Goal: Transaction & Acquisition: Purchase product/service

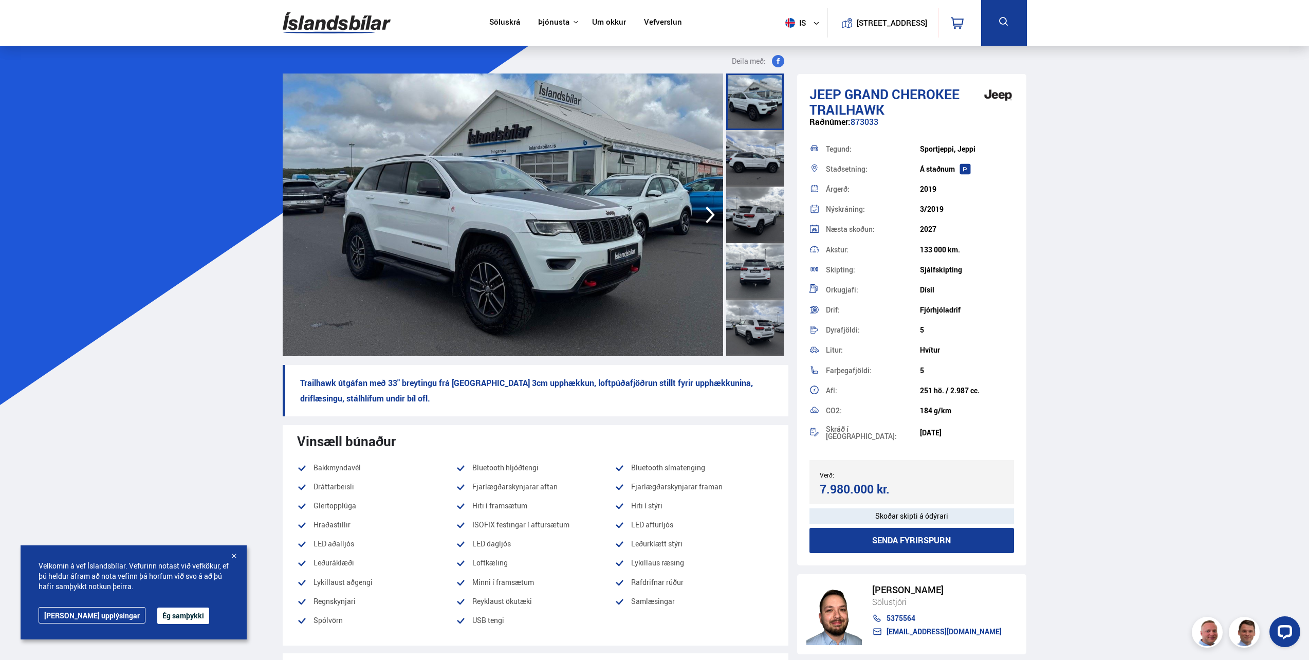
click at [756, 139] on div at bounding box center [755, 158] width 58 height 57
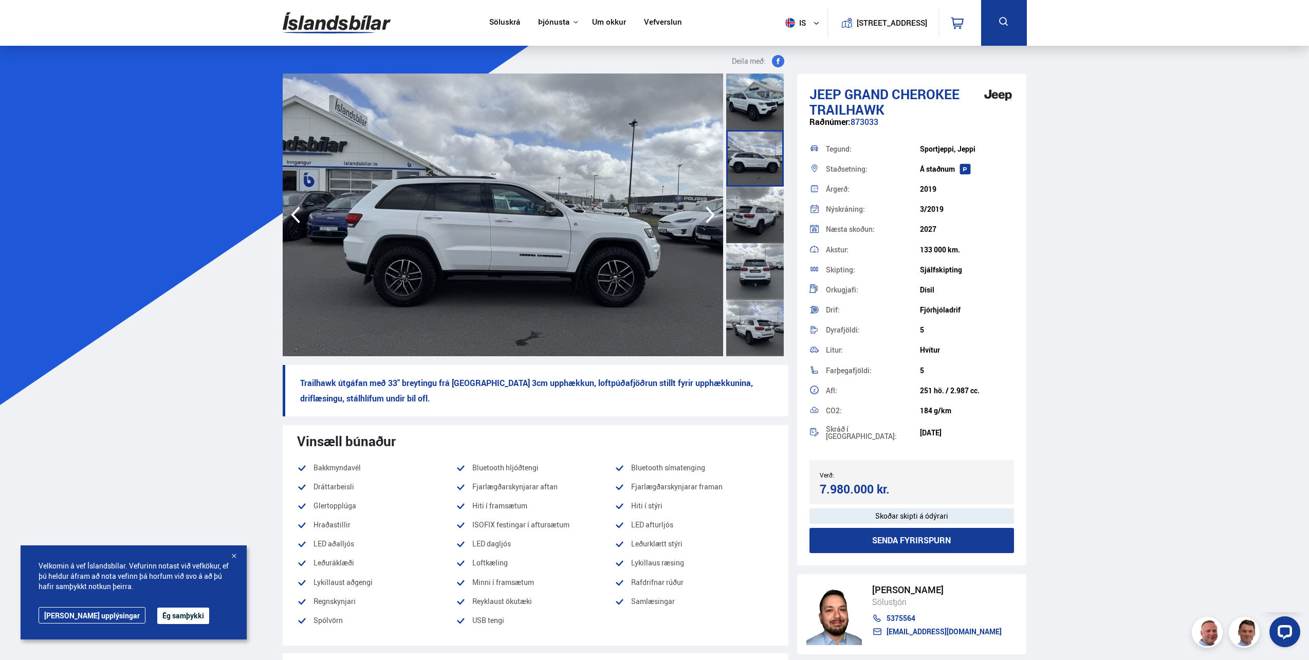
click at [743, 195] on div at bounding box center [755, 215] width 58 height 57
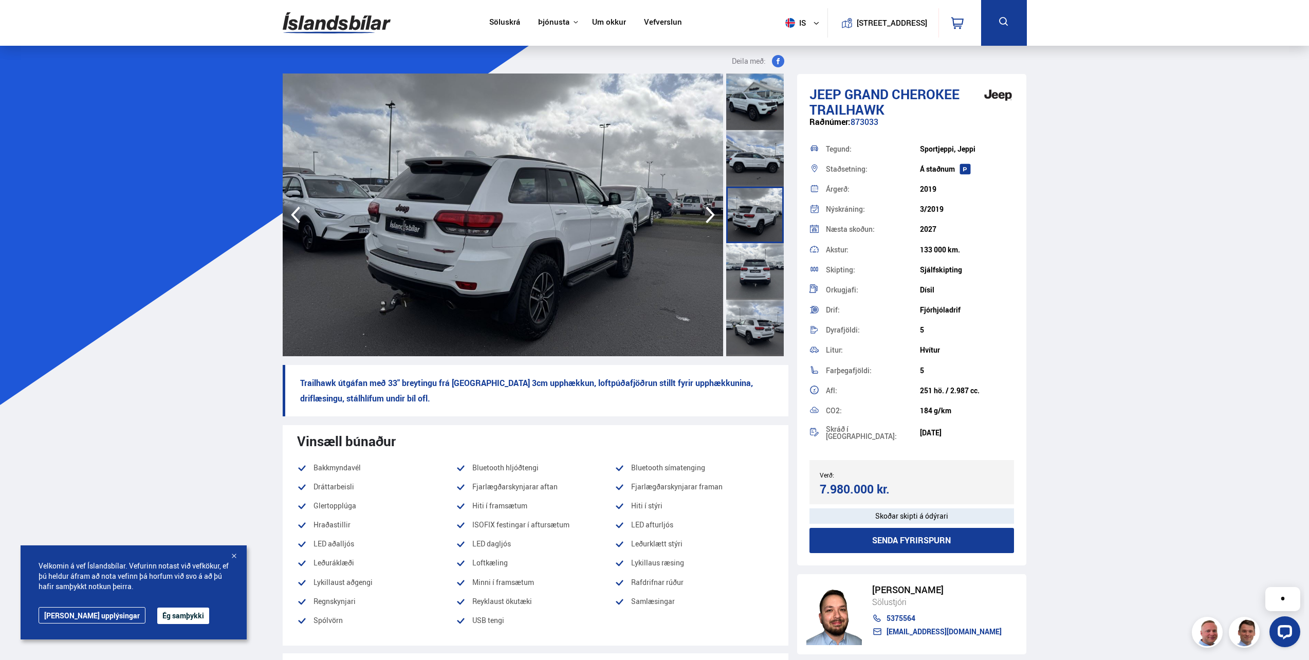
scroll to position [51, 0]
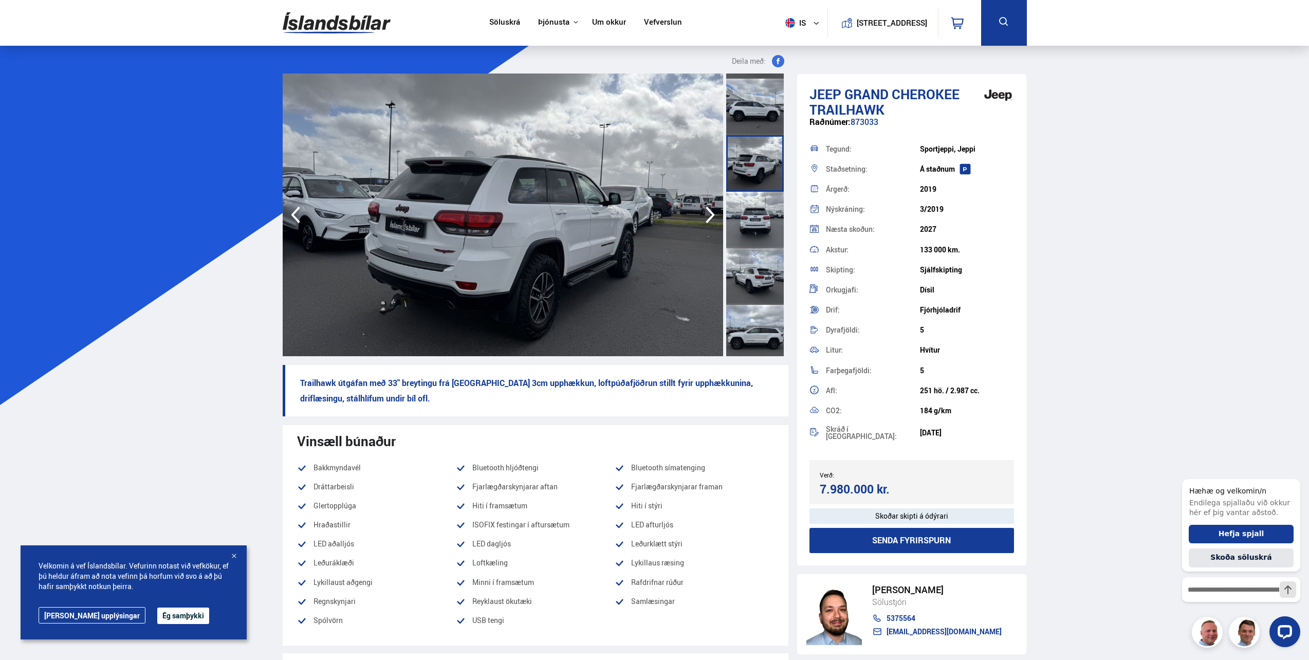
click at [742, 206] on div at bounding box center [755, 220] width 58 height 57
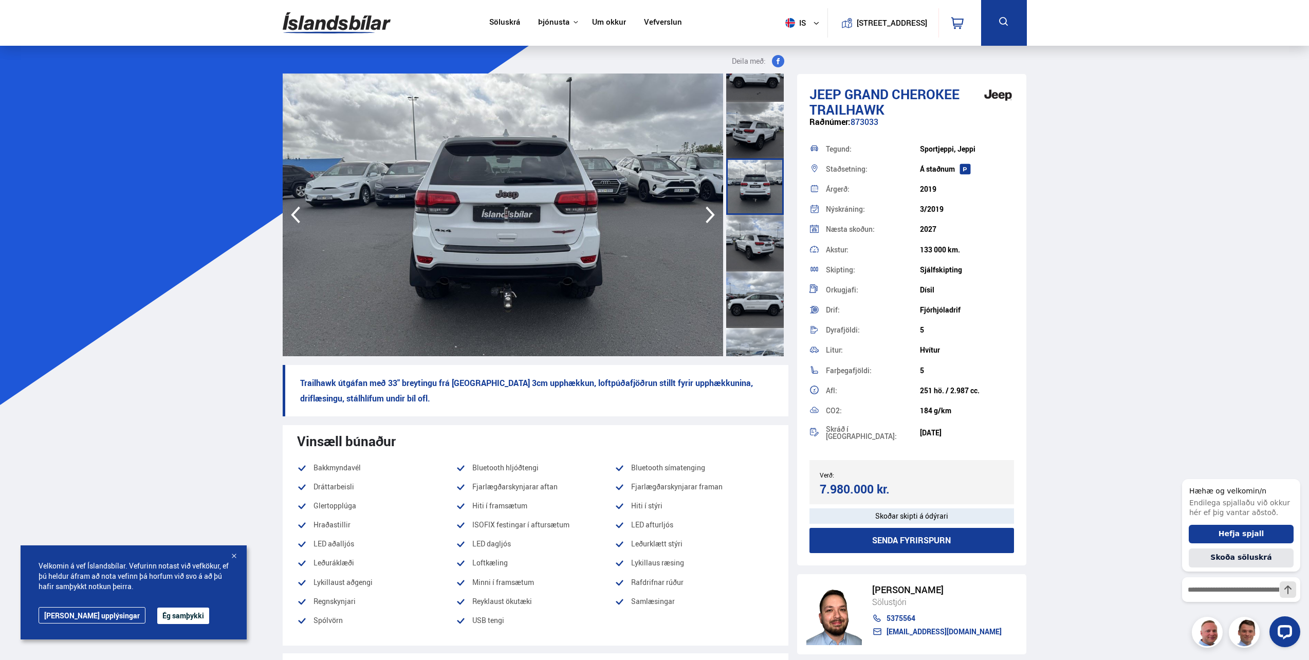
scroll to position [103, 0]
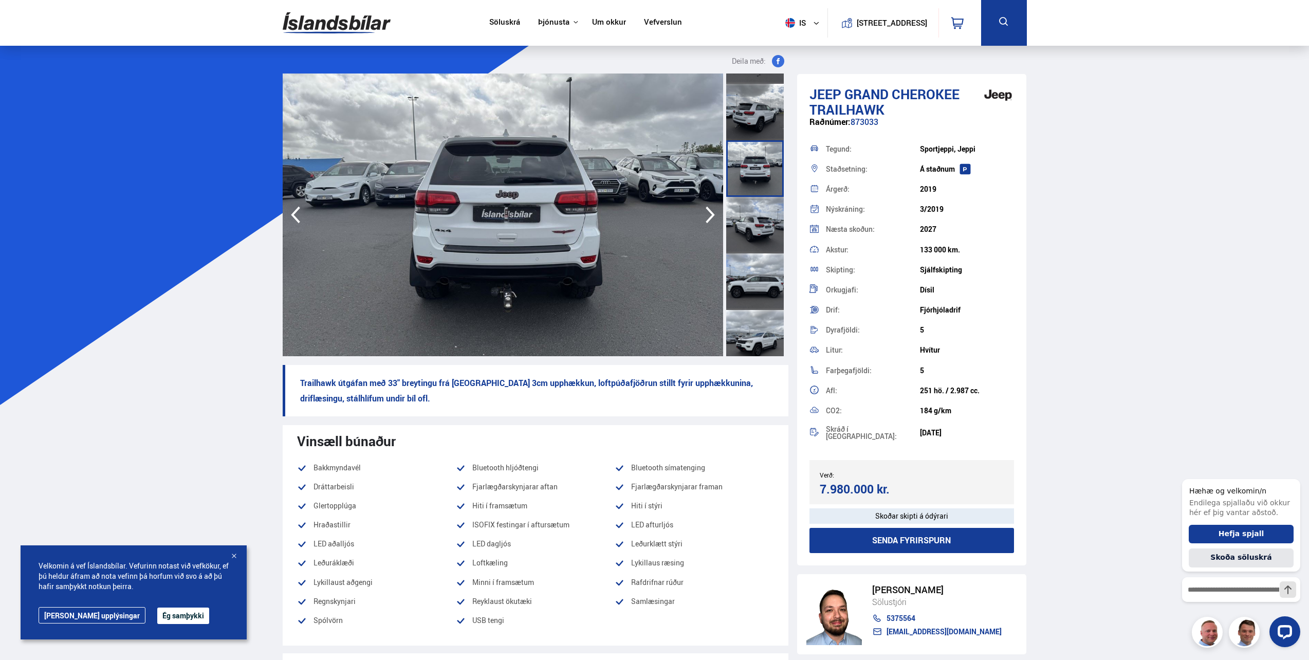
click at [738, 236] on div at bounding box center [755, 225] width 58 height 57
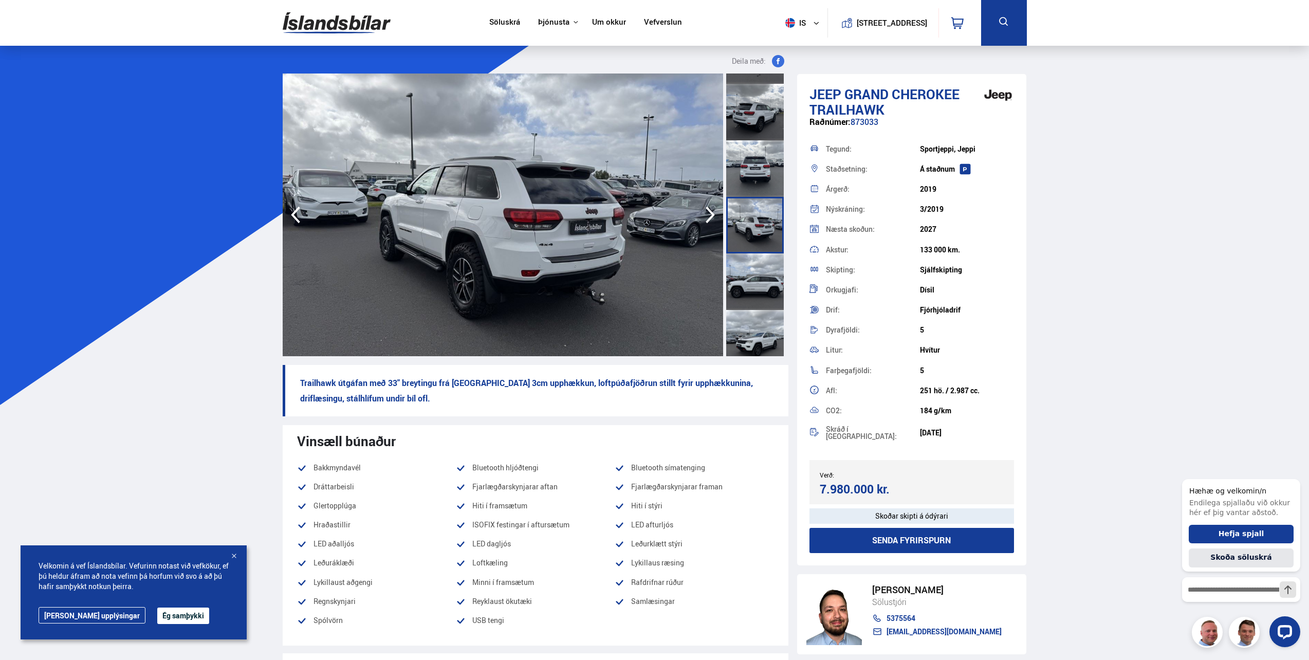
click at [748, 273] on div at bounding box center [755, 281] width 58 height 57
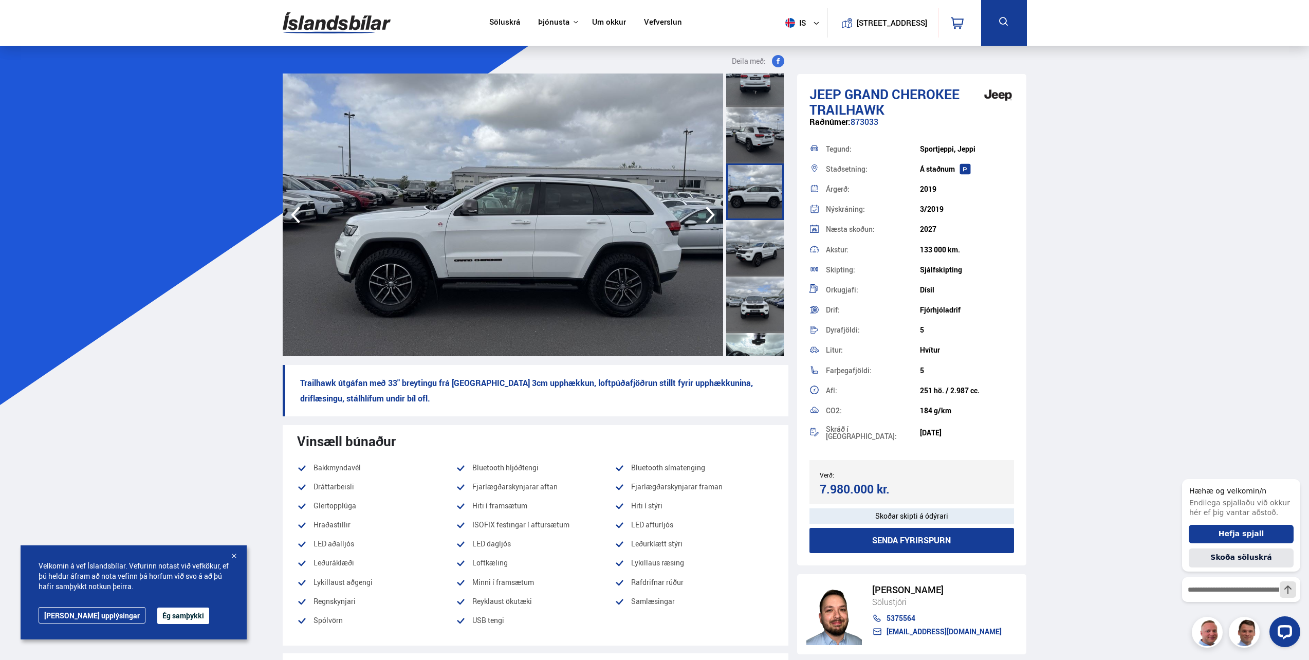
scroll to position [206, 0]
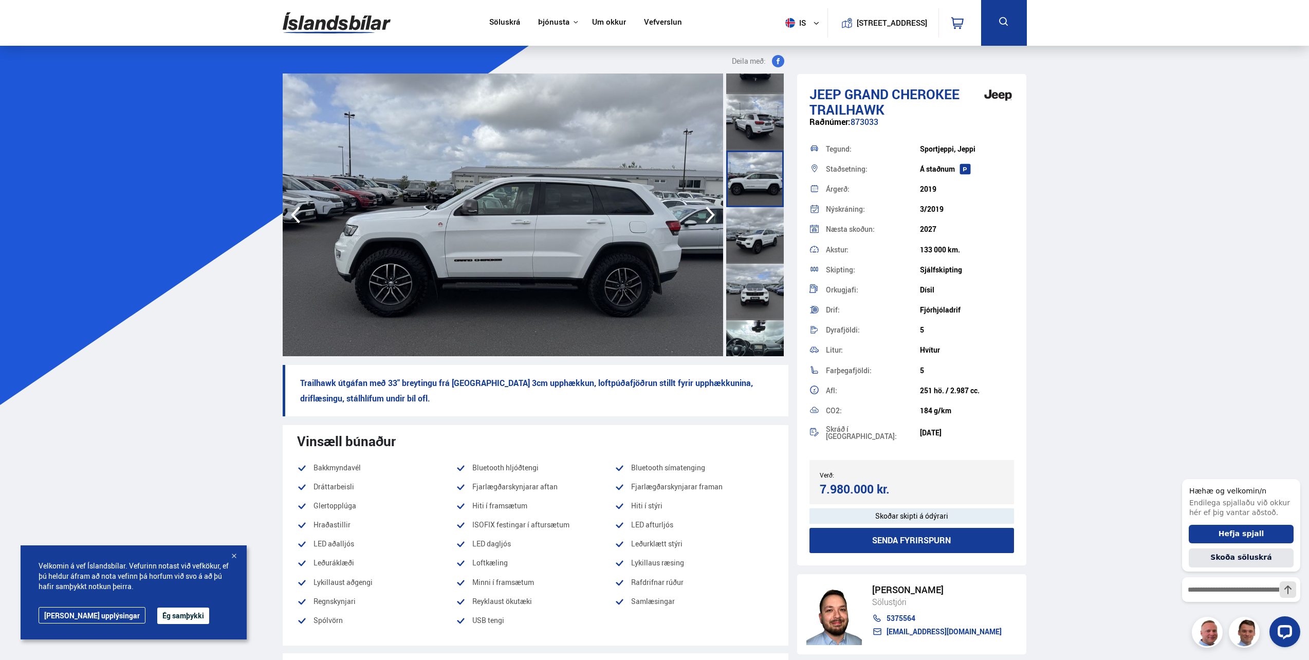
click at [157, 615] on button "Ég samþykki" at bounding box center [183, 616] width 52 height 16
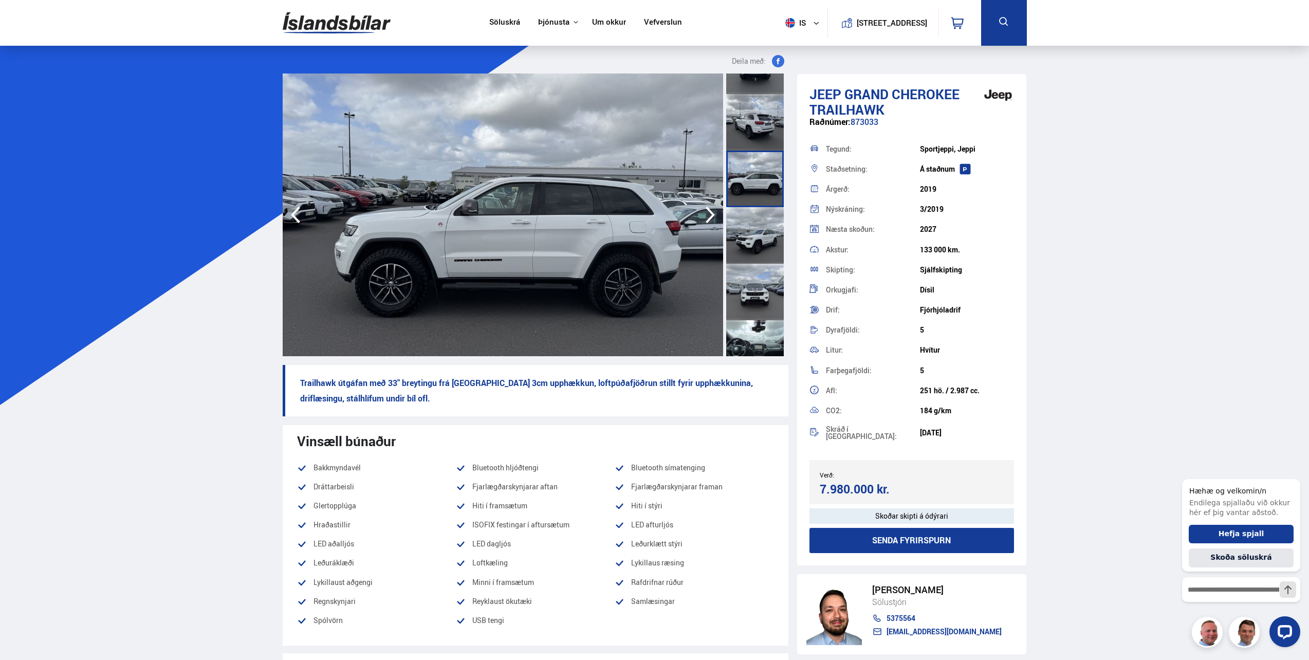
click at [756, 238] on div at bounding box center [755, 235] width 58 height 57
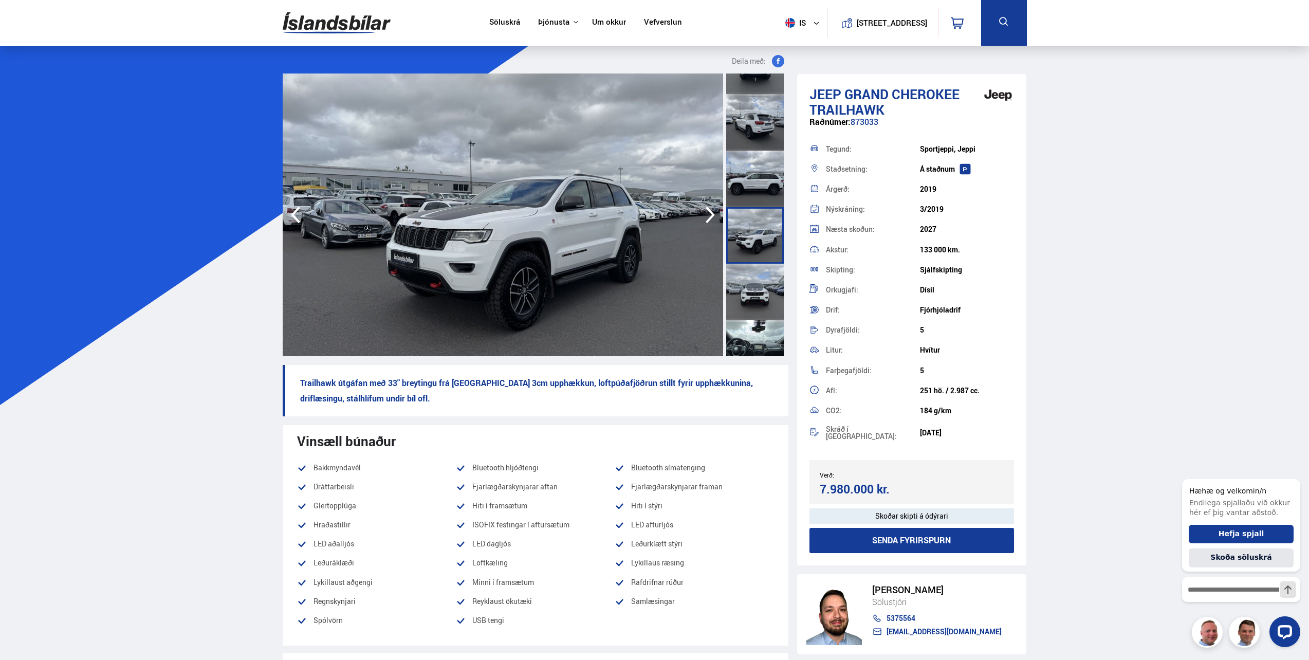
click at [742, 263] on div at bounding box center [755, 235] width 58 height 57
click at [748, 273] on div at bounding box center [755, 292] width 58 height 57
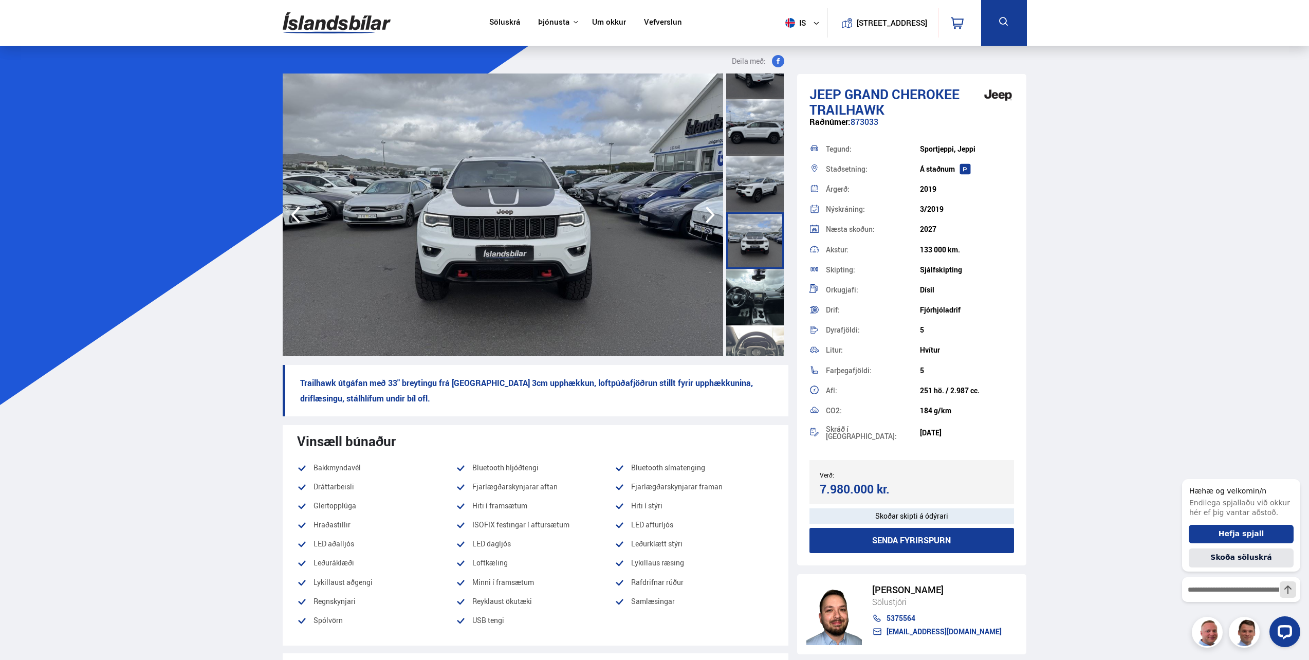
scroll to position [308, 0]
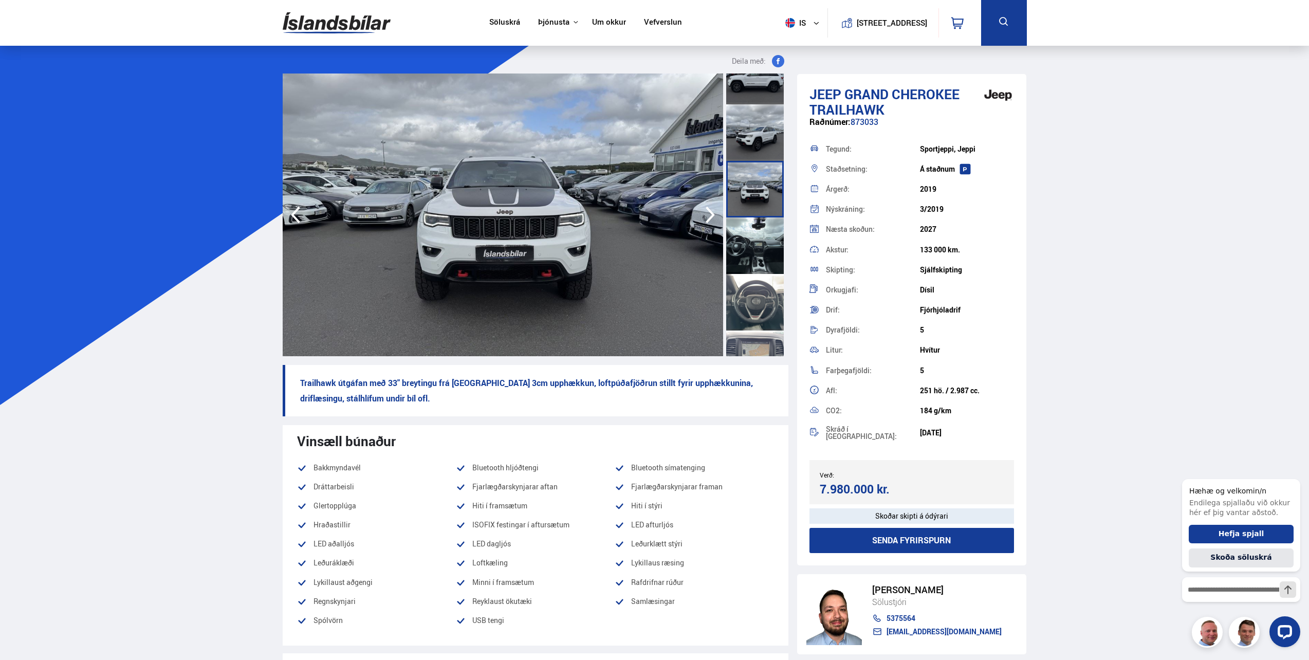
click at [750, 264] on div at bounding box center [755, 245] width 58 height 57
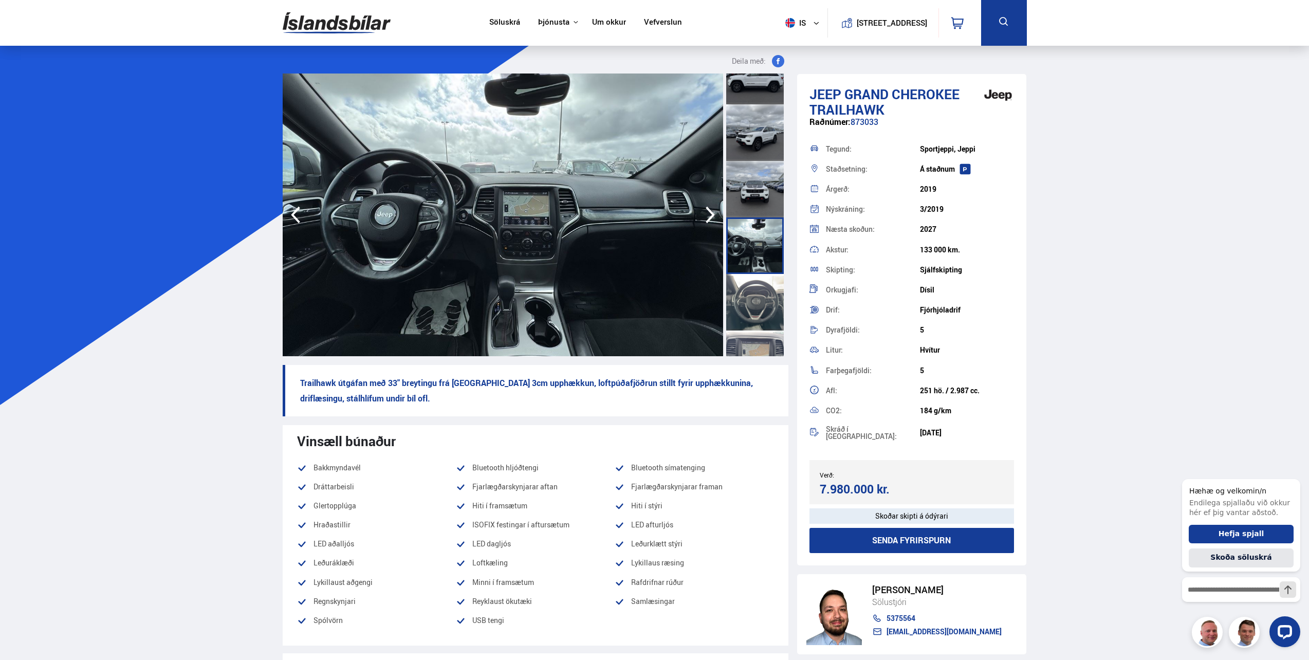
click at [744, 294] on div at bounding box center [755, 302] width 58 height 57
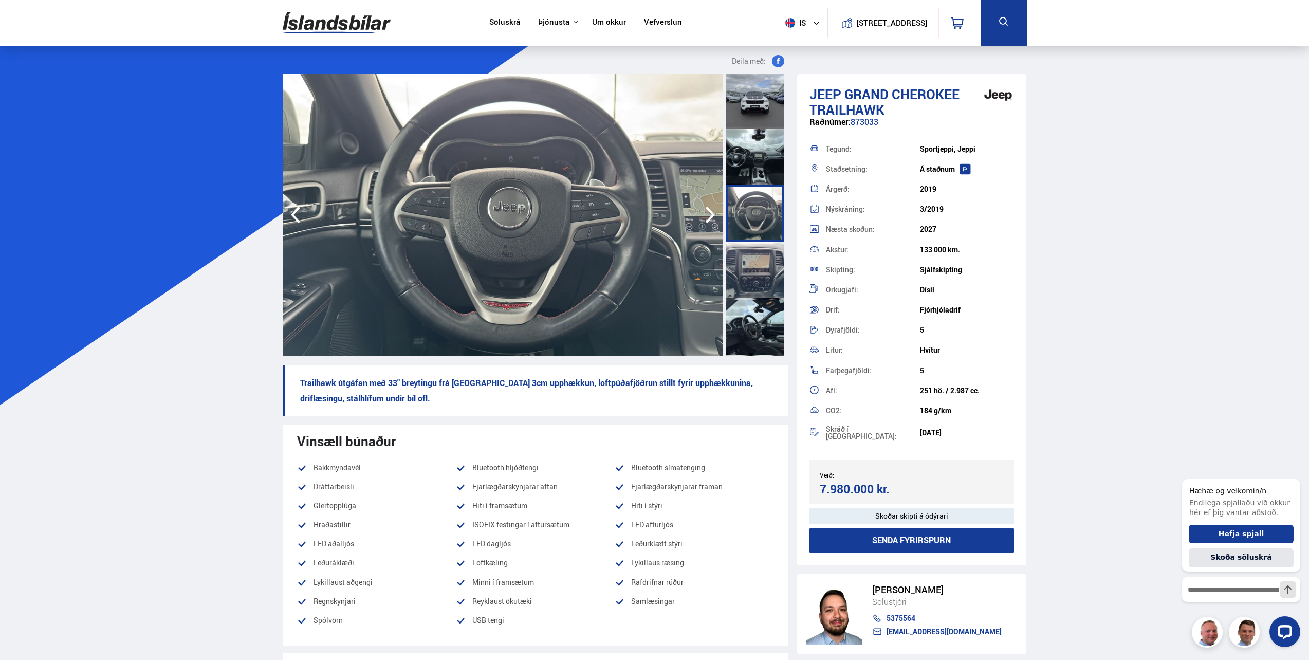
scroll to position [411, 0]
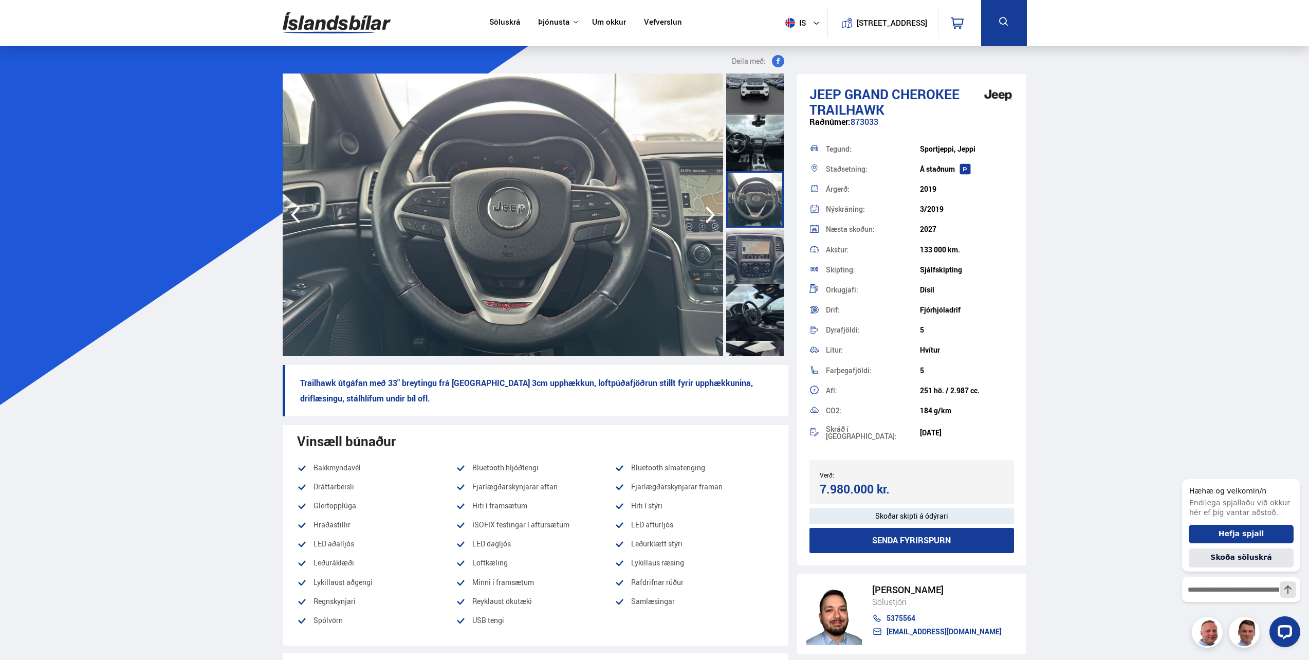
click at [744, 294] on div at bounding box center [755, 312] width 58 height 57
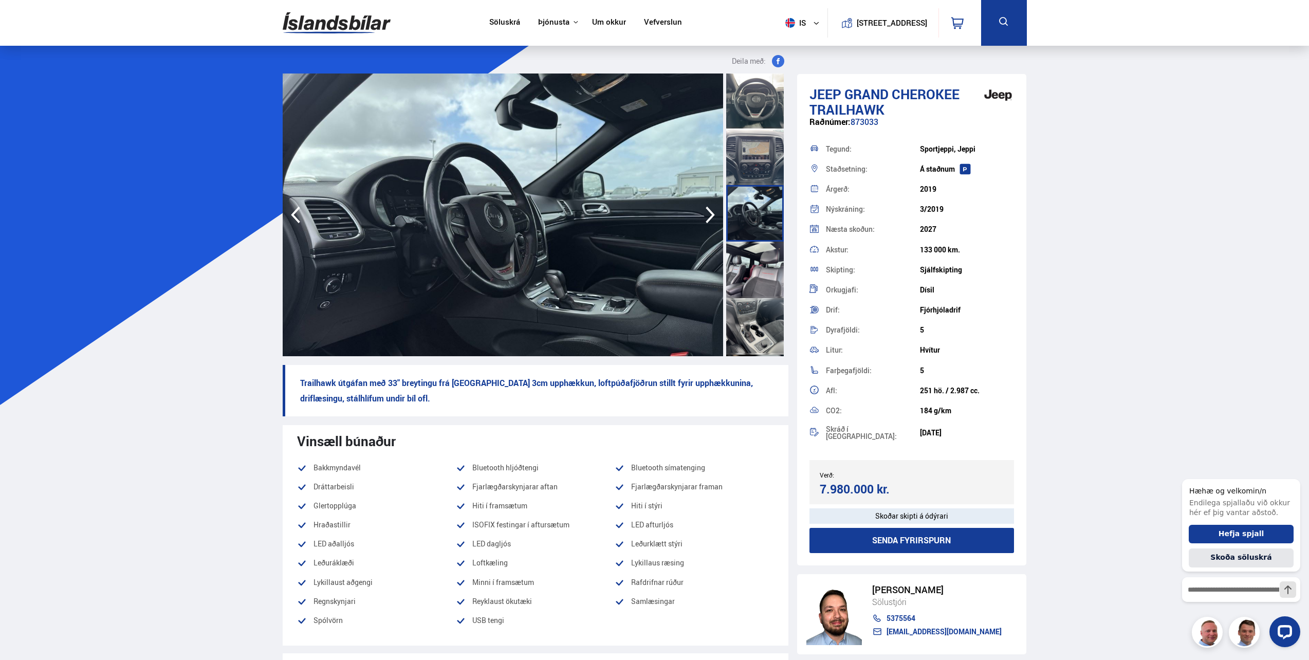
scroll to position [514, 0]
click at [744, 294] on div at bounding box center [755, 266] width 58 height 57
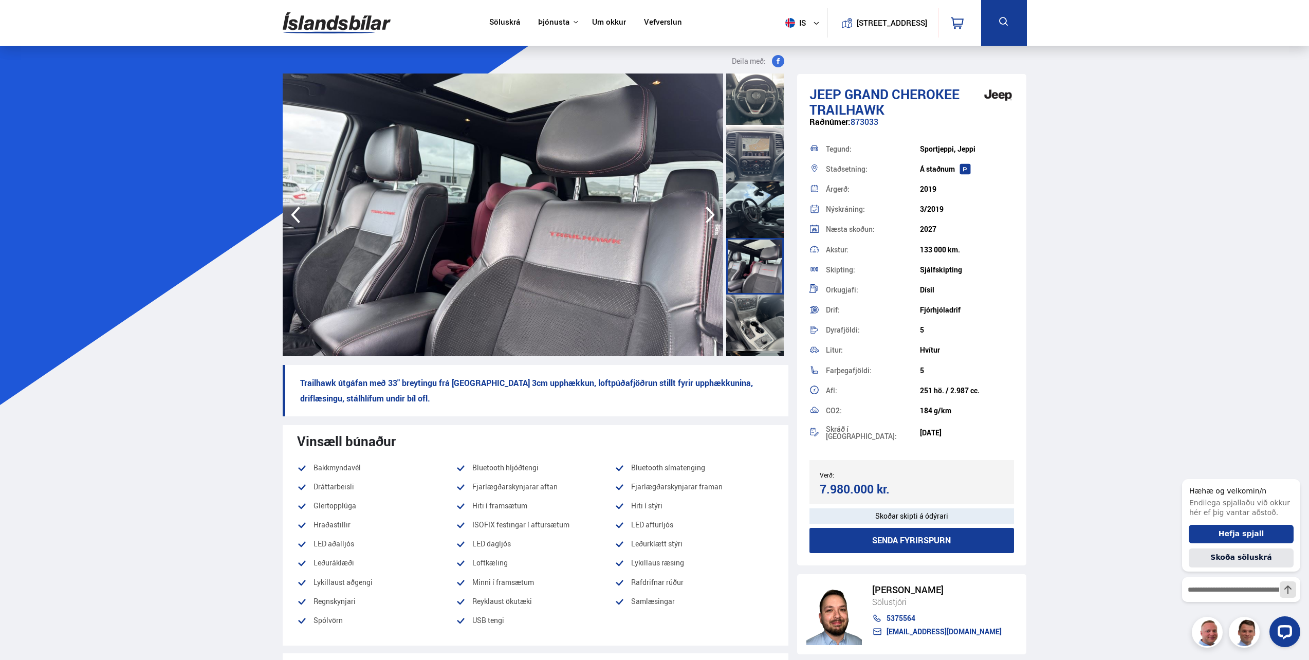
scroll to position [617, 0]
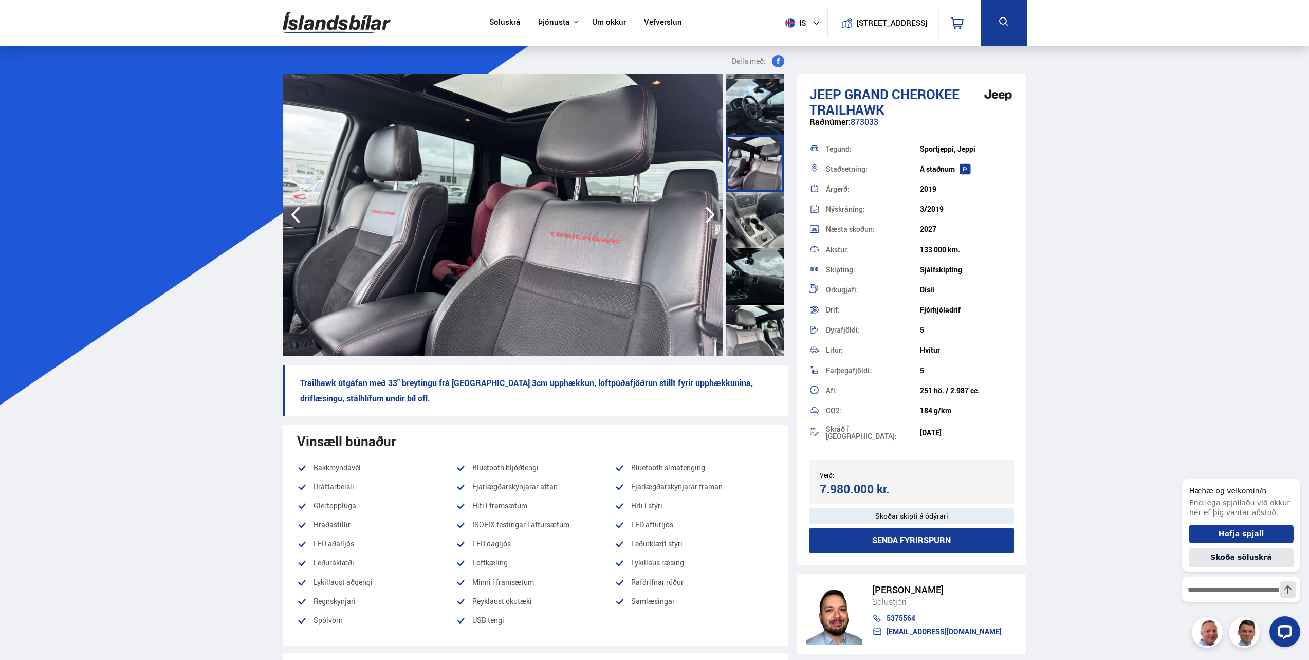
click at [745, 325] on div at bounding box center [755, 333] width 58 height 57
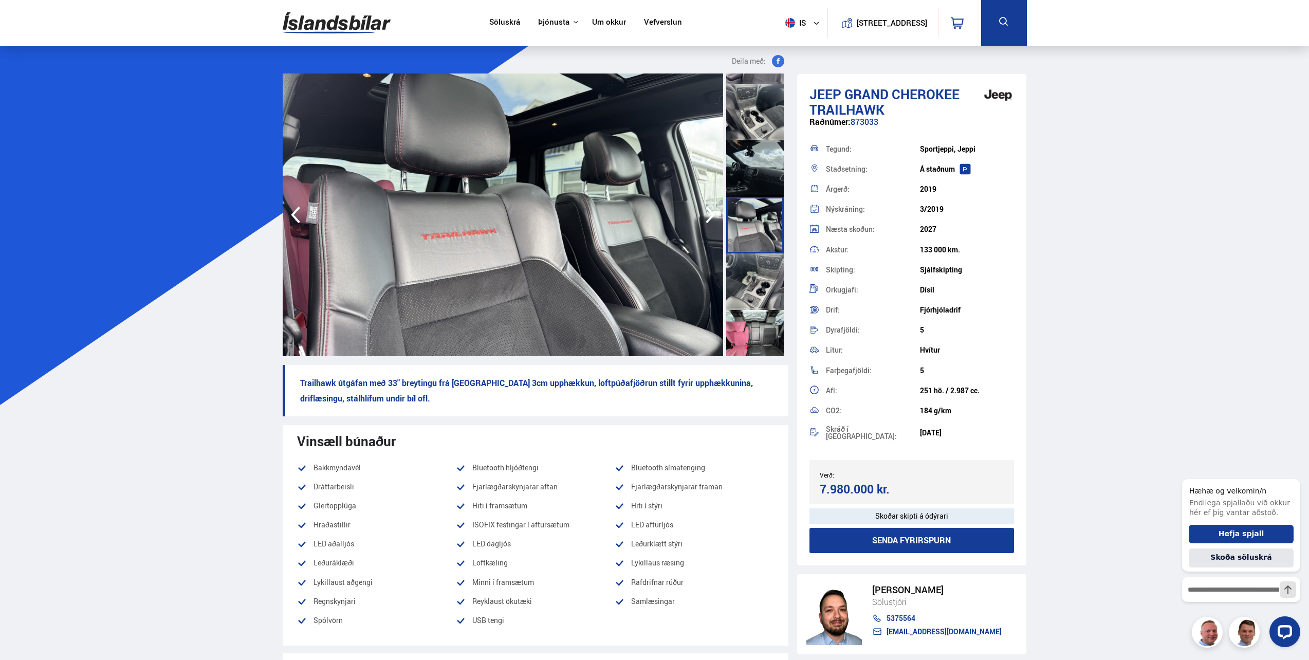
scroll to position [771, 0]
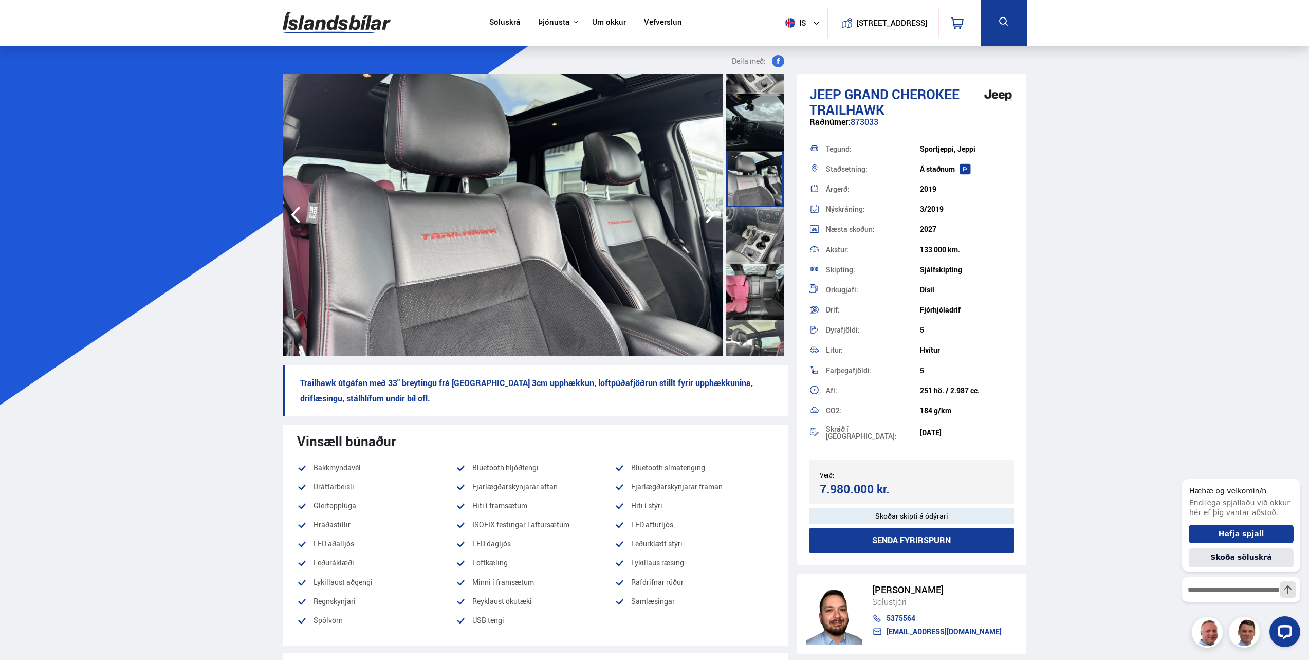
click at [747, 254] on div at bounding box center [755, 235] width 58 height 57
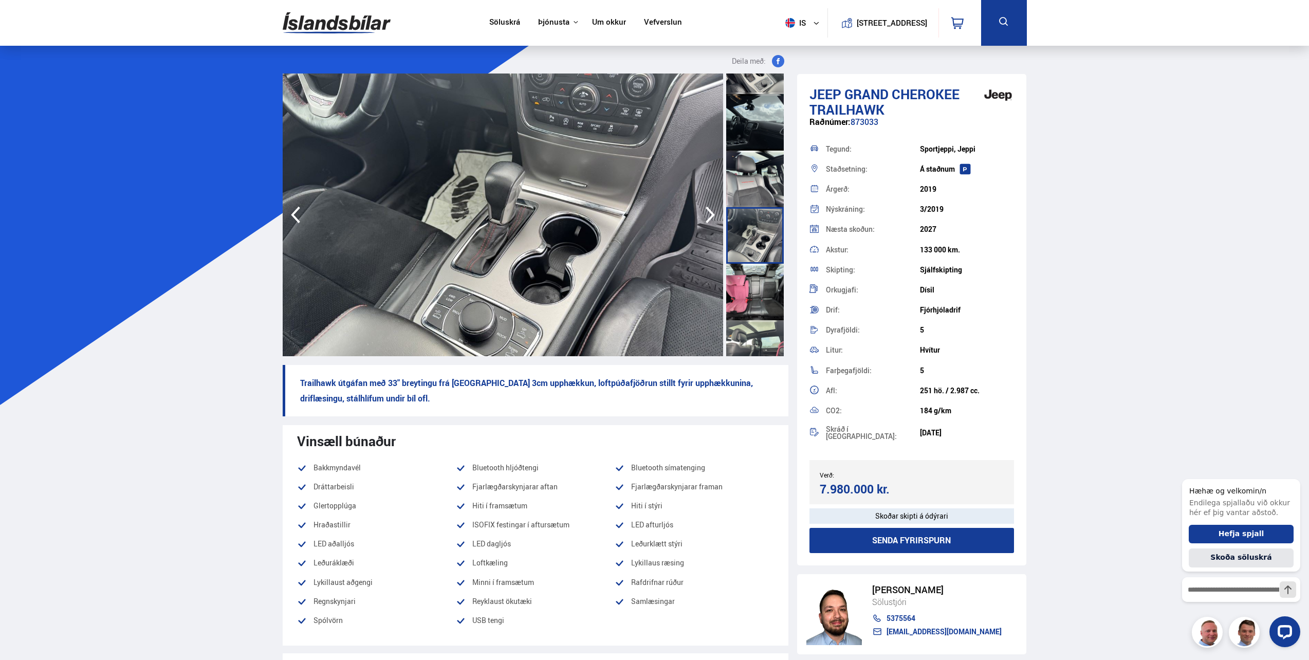
click at [751, 280] on div at bounding box center [755, 292] width 58 height 57
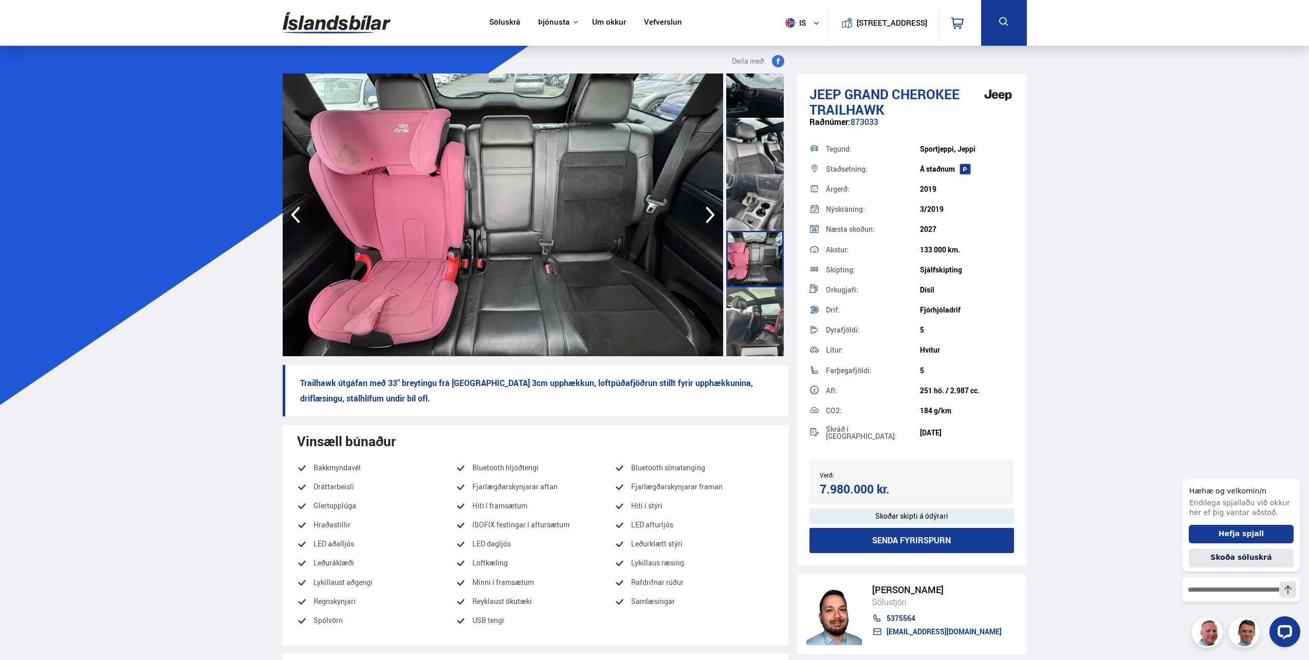
scroll to position [925, 0]
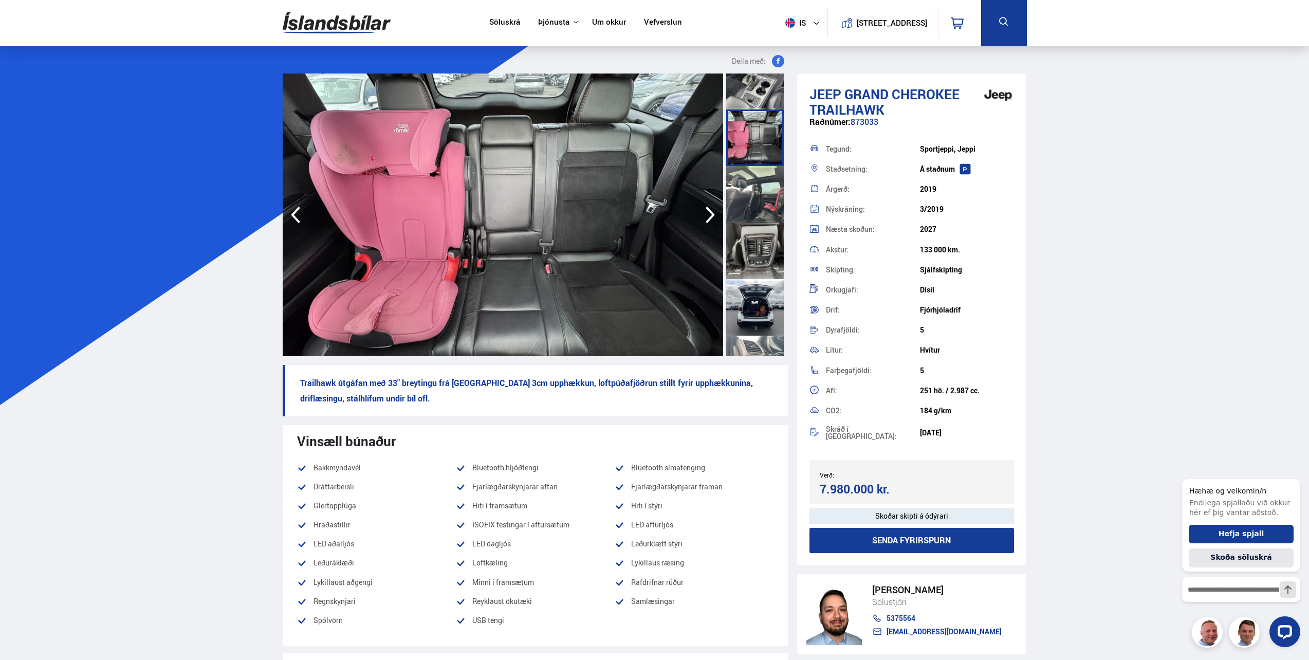
click at [764, 211] on div at bounding box center [755, 194] width 58 height 57
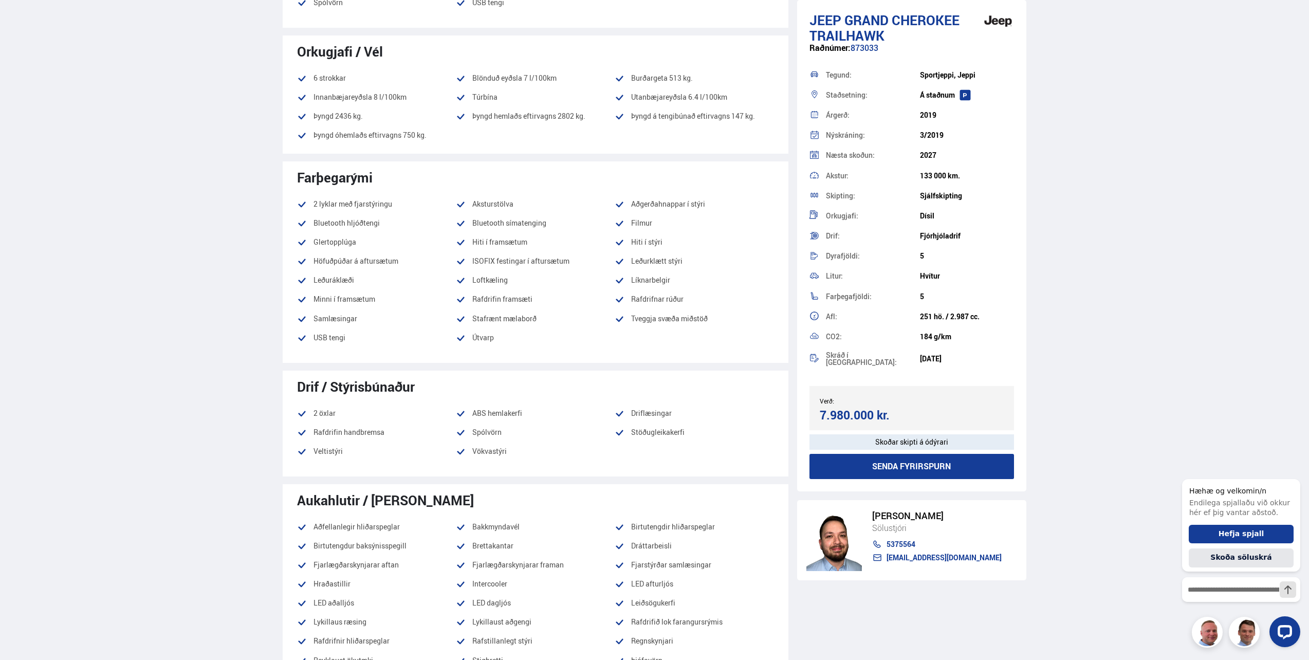
scroll to position [617, 0]
